Goal: Information Seeking & Learning: Learn about a topic

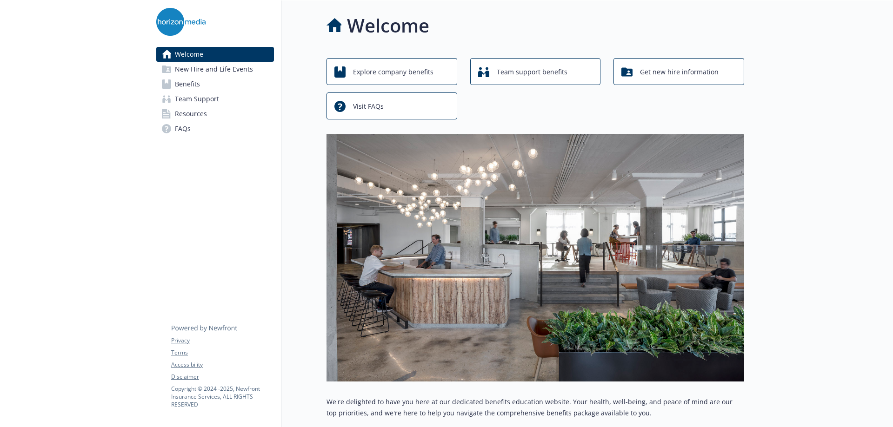
click at [190, 78] on span "Benefits" at bounding box center [187, 84] width 25 height 15
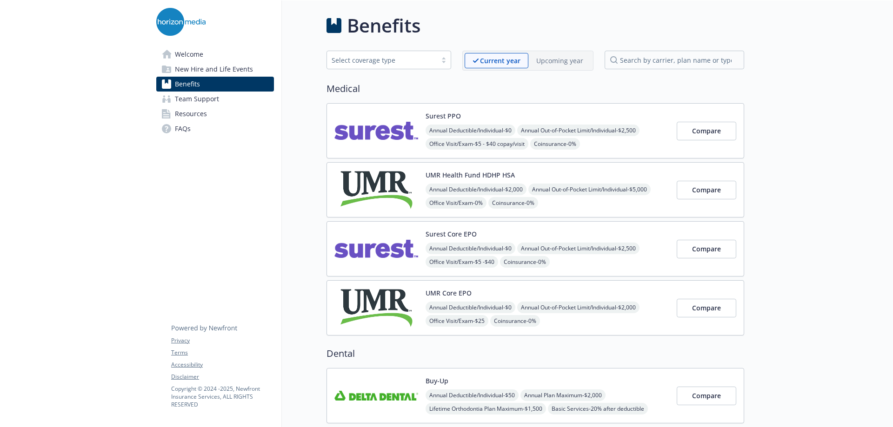
click at [536, 253] on span "Annual Out-of-Pocket Limit/Individual - $2,500" at bounding box center [578, 249] width 122 height 12
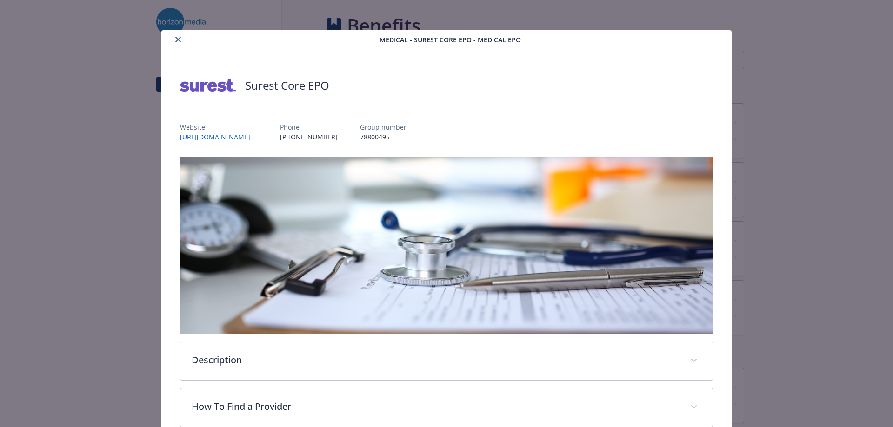
scroll to position [28, 0]
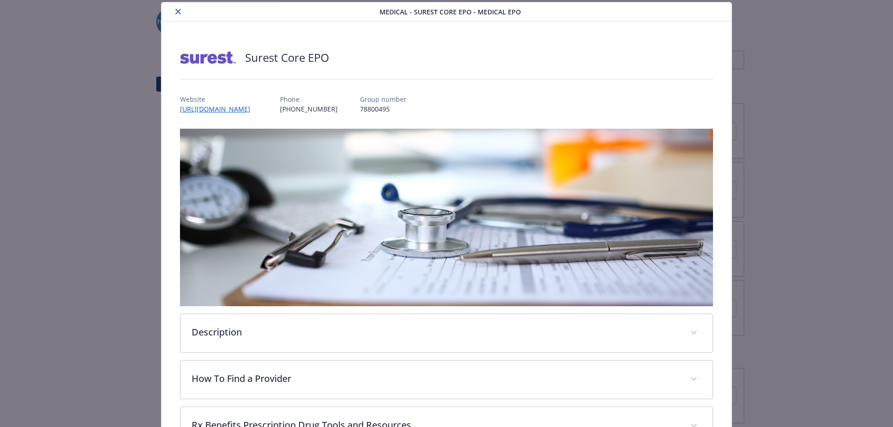
click at [236, 103] on p "Website" at bounding box center [219, 99] width 78 height 10
click at [239, 108] on link "[URL][DOMAIN_NAME]" at bounding box center [220, 109] width 80 height 11
